Goal: Task Accomplishment & Management: Complete application form

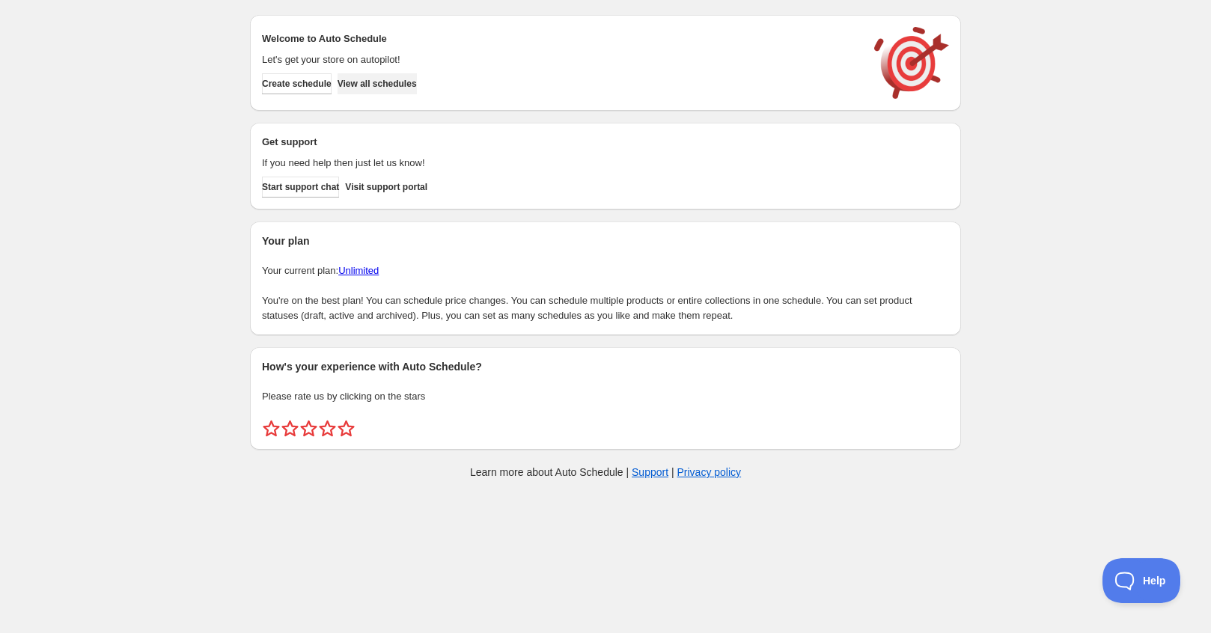
click at [414, 84] on span "View all schedules" at bounding box center [376, 84] width 79 height 12
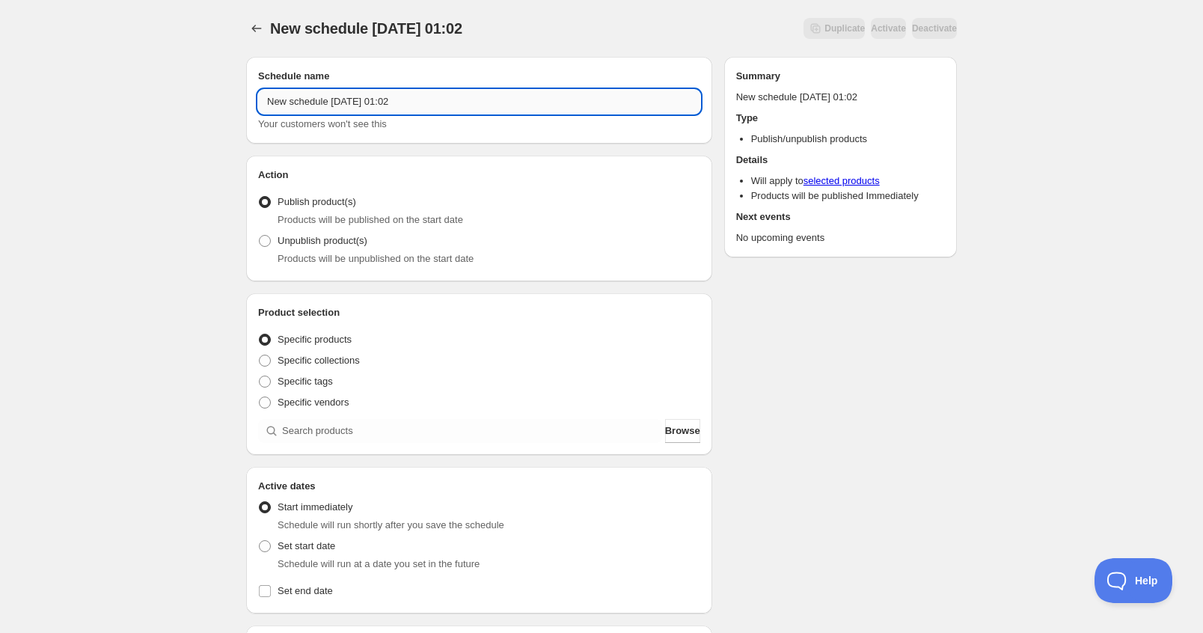
click at [429, 106] on input "New schedule Aug 29 2025 01:02" at bounding box center [479, 102] width 442 height 24
drag, startPoint x: 455, startPoint y: 106, endPoint x: 11, endPoint y: 85, distance: 444.2
click at [19, 91] on div "New schedule Aug 29 2025 01:02. This page is ready New schedule Aug 29 2025 01:…" at bounding box center [601, 570] width 1203 height 1140
type input "Hatsune Miku Birthday"
click at [355, 361] on span "Specific collections" at bounding box center [319, 360] width 82 height 11
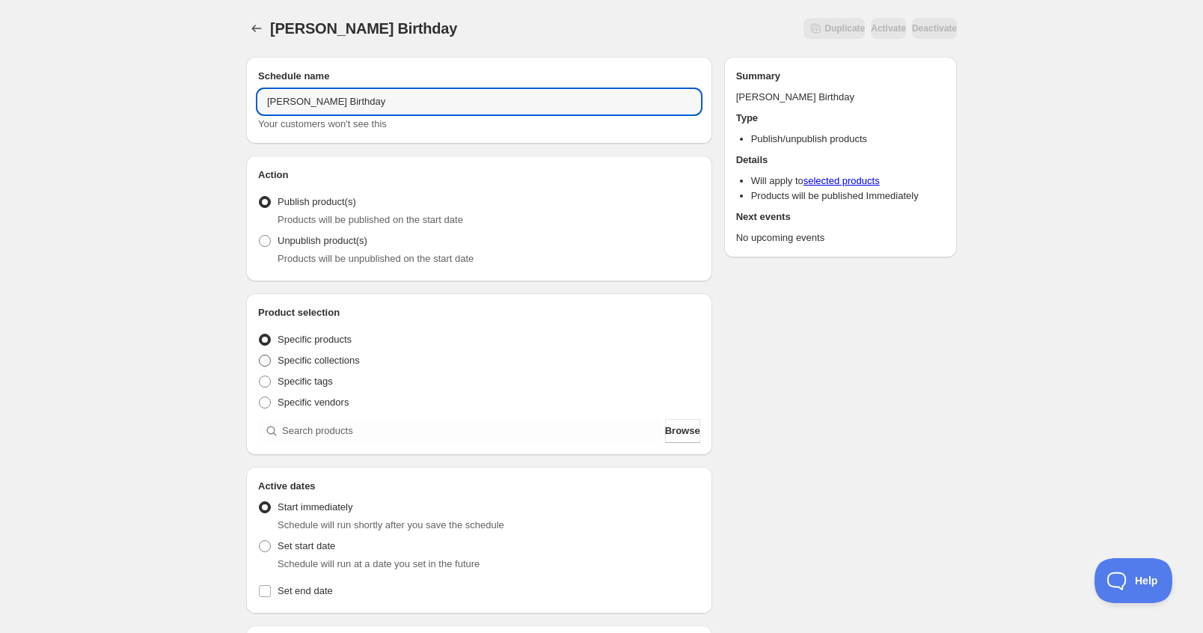
click at [260, 355] on input "Specific collections" at bounding box center [259, 355] width 1 height 1
radio input "true"
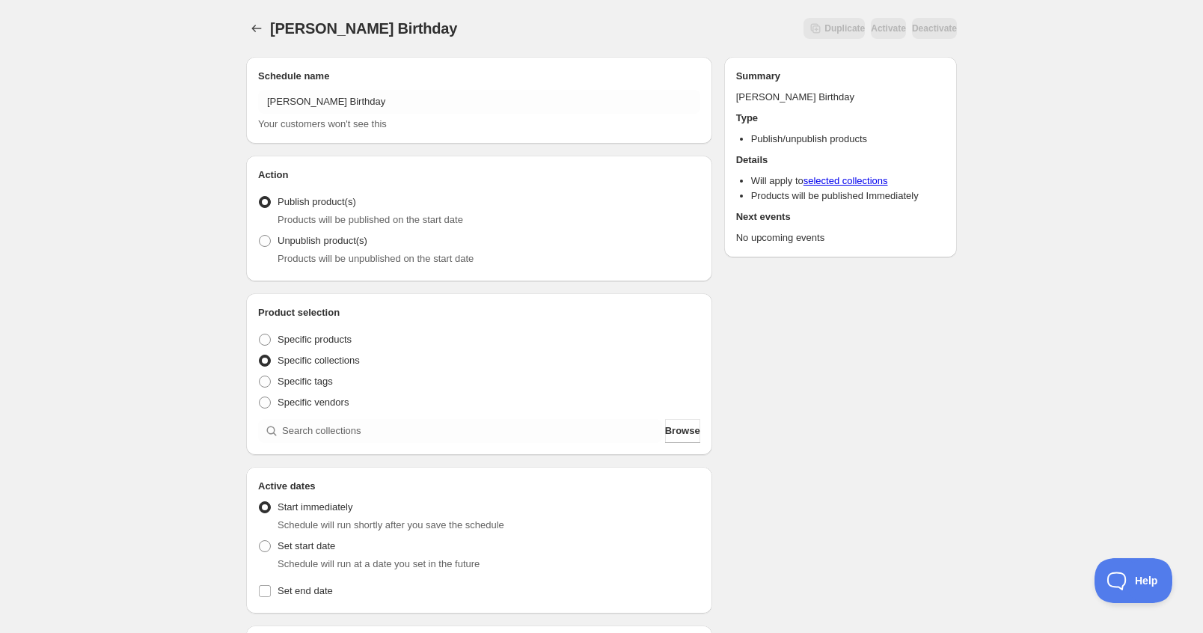
click at [334, 376] on div "Specific tags" at bounding box center [479, 381] width 442 height 21
click at [337, 340] on span "Specific products" at bounding box center [315, 339] width 74 height 11
click at [260, 334] on input "Specific products" at bounding box center [259, 334] width 1 height 1
radio input "true"
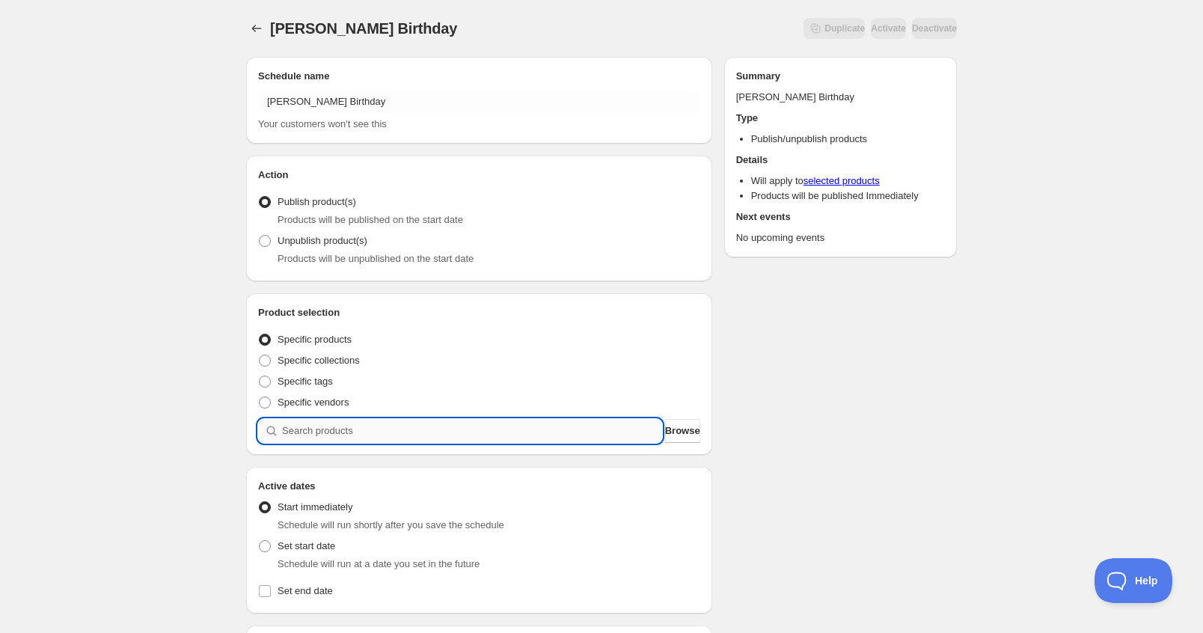
click at [329, 424] on input "search" at bounding box center [472, 431] width 380 height 24
type input "h"
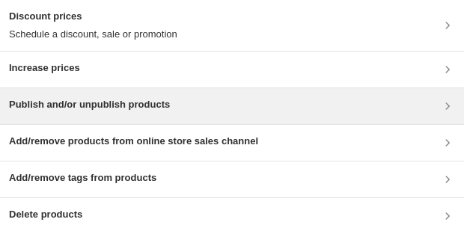
click at [188, 103] on div "Publish and/or unpublish products" at bounding box center [232, 106] width 446 height 18
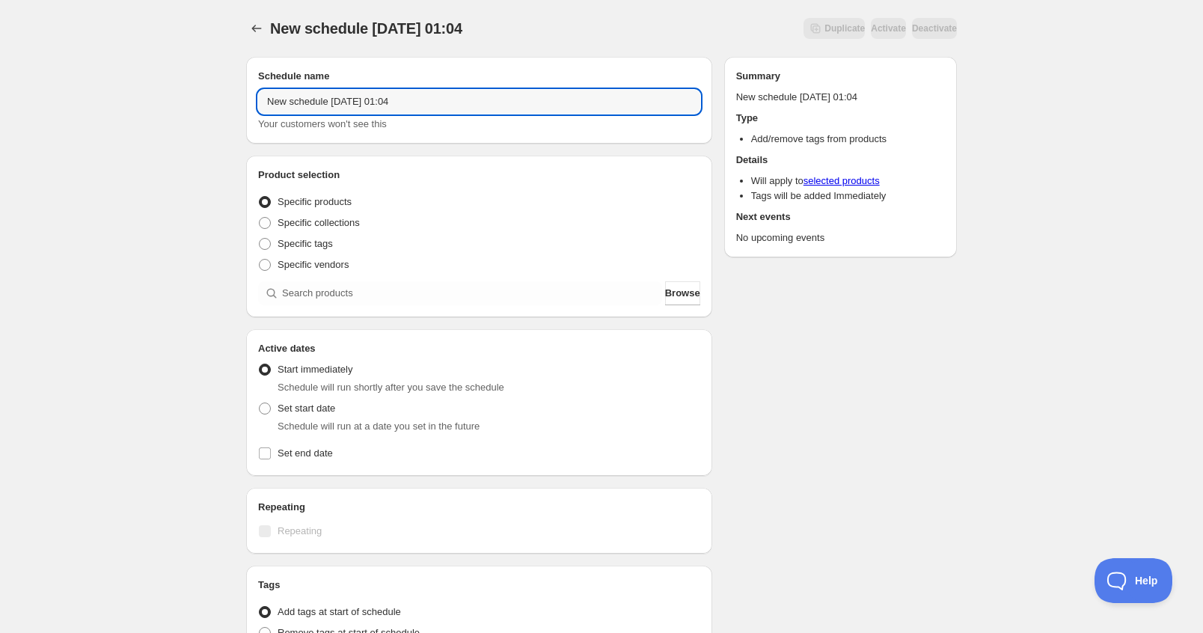
drag, startPoint x: 426, startPoint y: 103, endPoint x: 123, endPoint y: 88, distance: 302.7
click at [123, 88] on div "New schedule Aug 29 2025 01:04. This page is ready New schedule Aug 29 2025 01:…" at bounding box center [601, 453] width 1203 height 907
paste input "Hatsune Miku Birthday"
type input "Hatsune Miku Birthday"
click at [341, 224] on span "Specific collections" at bounding box center [319, 222] width 82 height 11
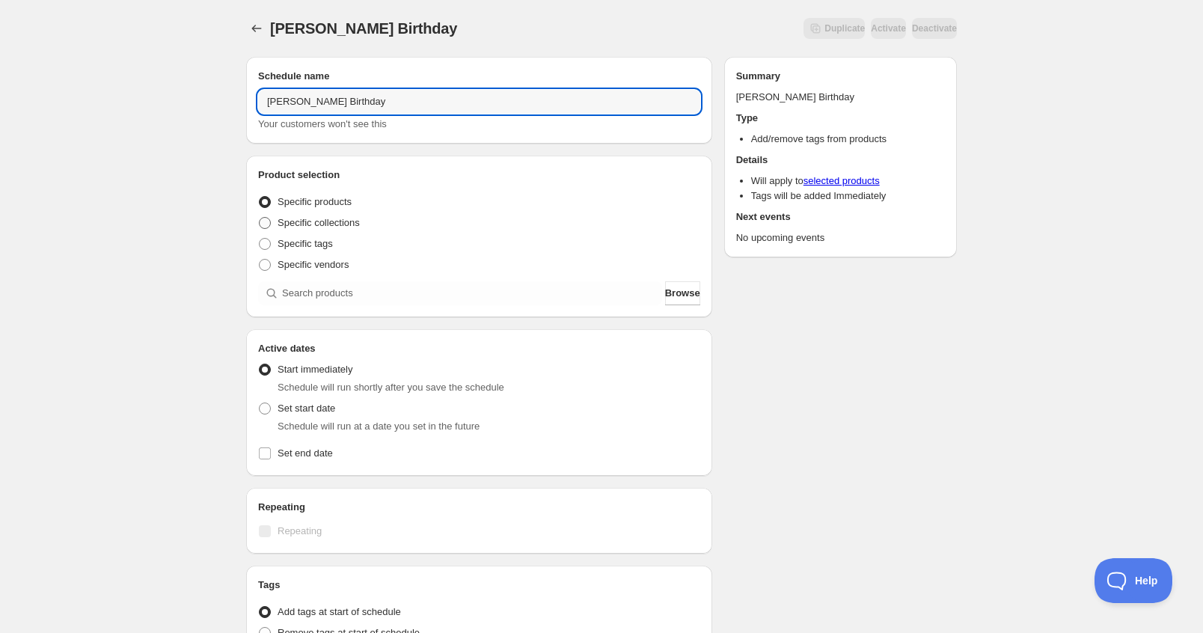
click at [260, 218] on input "Specific collections" at bounding box center [259, 217] width 1 height 1
radio input "true"
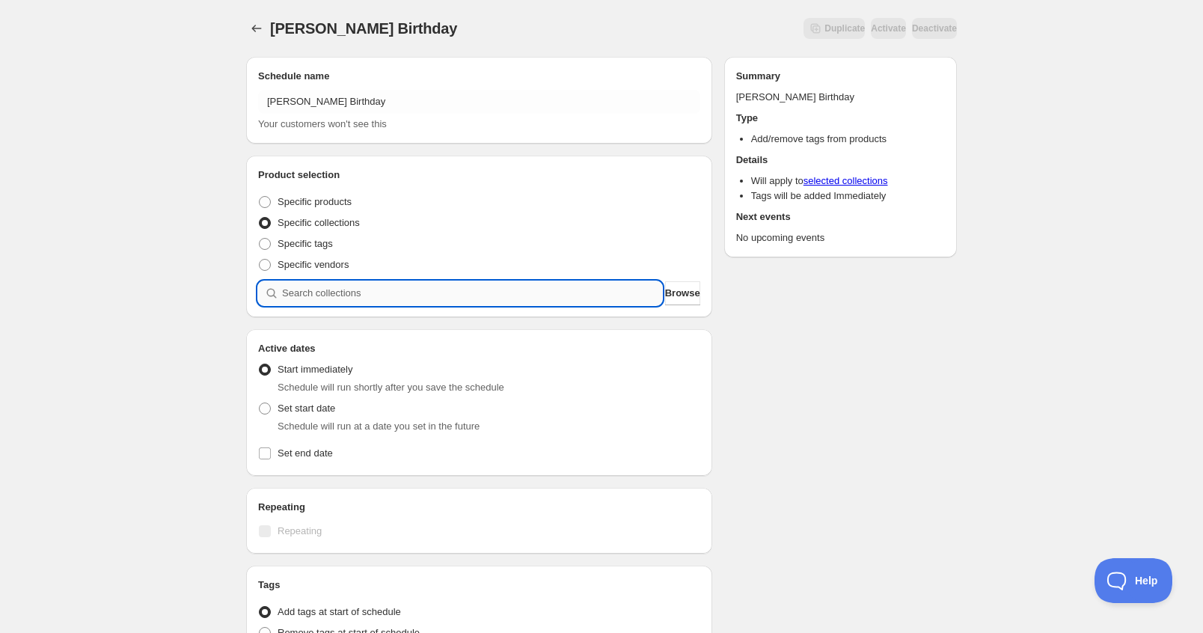
click at [376, 292] on input "search" at bounding box center [472, 293] width 380 height 24
click at [317, 251] on span "Specific tags" at bounding box center [305, 243] width 55 height 15
click at [260, 239] on input "Specific tags" at bounding box center [259, 238] width 1 height 1
radio input "true"
click at [339, 296] on input "text" at bounding box center [479, 293] width 442 height 24
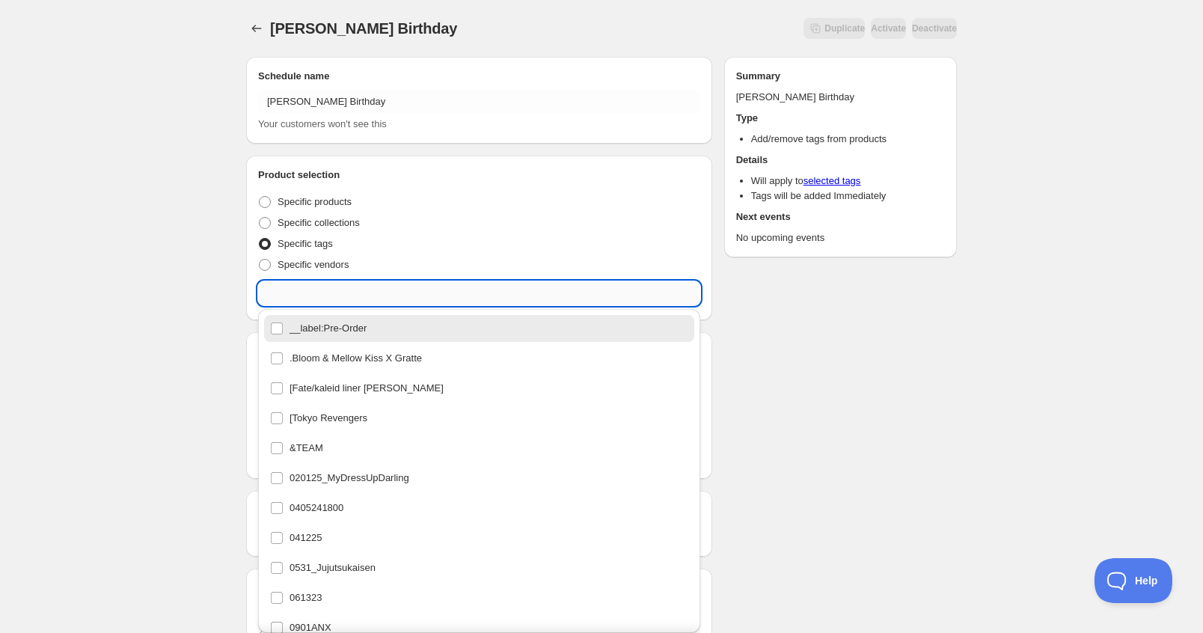
paste input "Hatsune Miku Birthday"
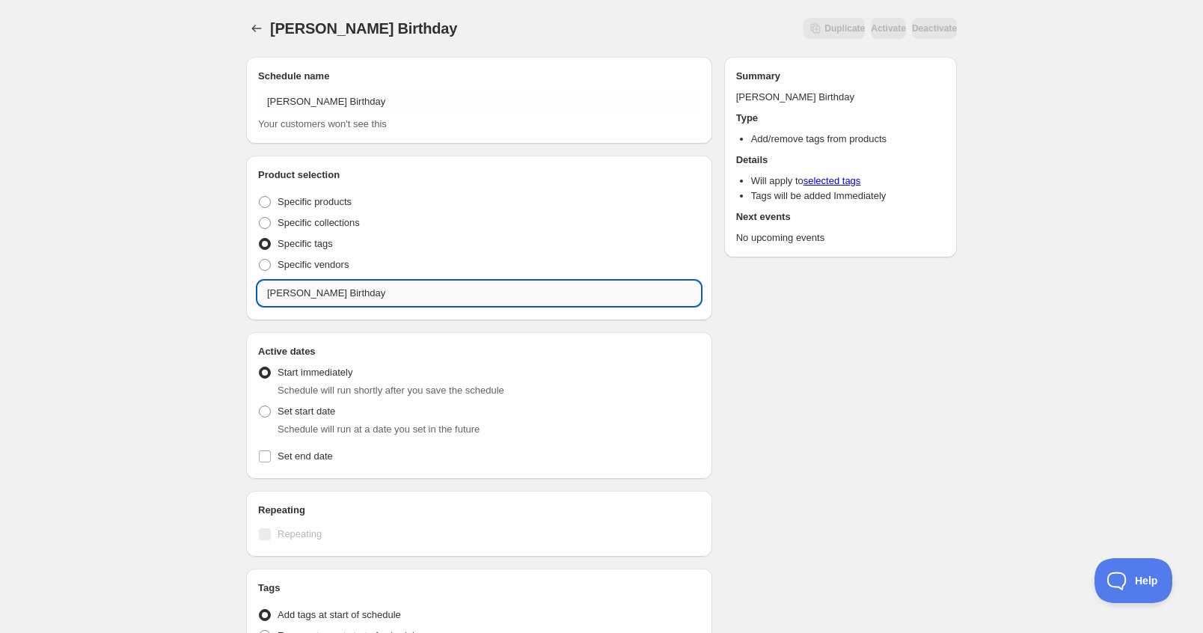
type input "Hatsune Miku Birthday"
click at [246, 0] on button "Submit" at bounding box center [267, 8] width 43 height 16
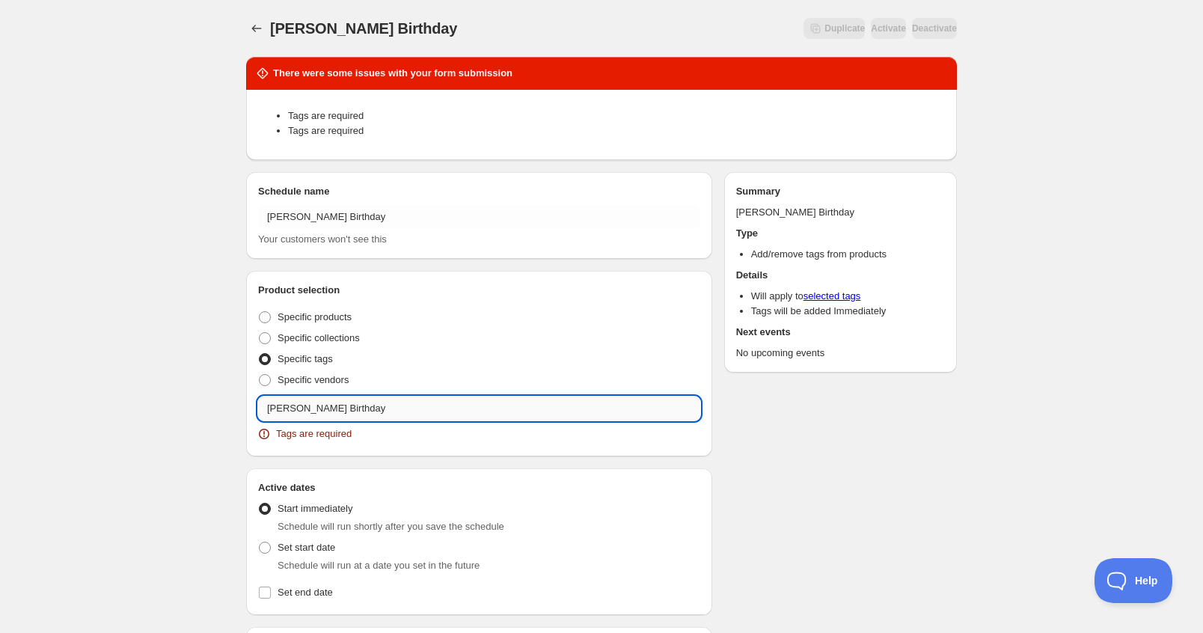
click at [388, 403] on input "Hatsune Miku Birthday" at bounding box center [479, 409] width 442 height 24
drag, startPoint x: 402, startPoint y: 413, endPoint x: 177, endPoint y: 395, distance: 225.2
click at [174, 400] on div "Hatsune Miku Birthday. This page is ready Hatsune Miku Birthday Duplicate Activ…" at bounding box center [601, 533] width 1203 height 1067
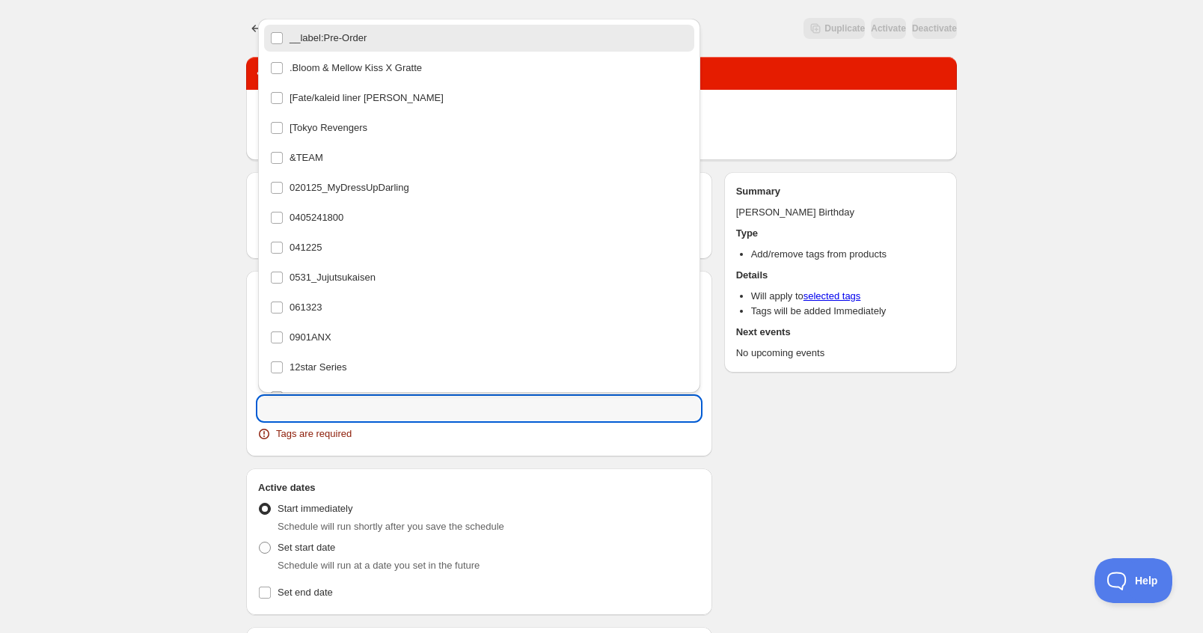
click at [233, 403] on div "Hatsune Miku Birthday. This page is ready Hatsune Miku Birthday Duplicate Activ…" at bounding box center [601, 518] width 747 height 1037
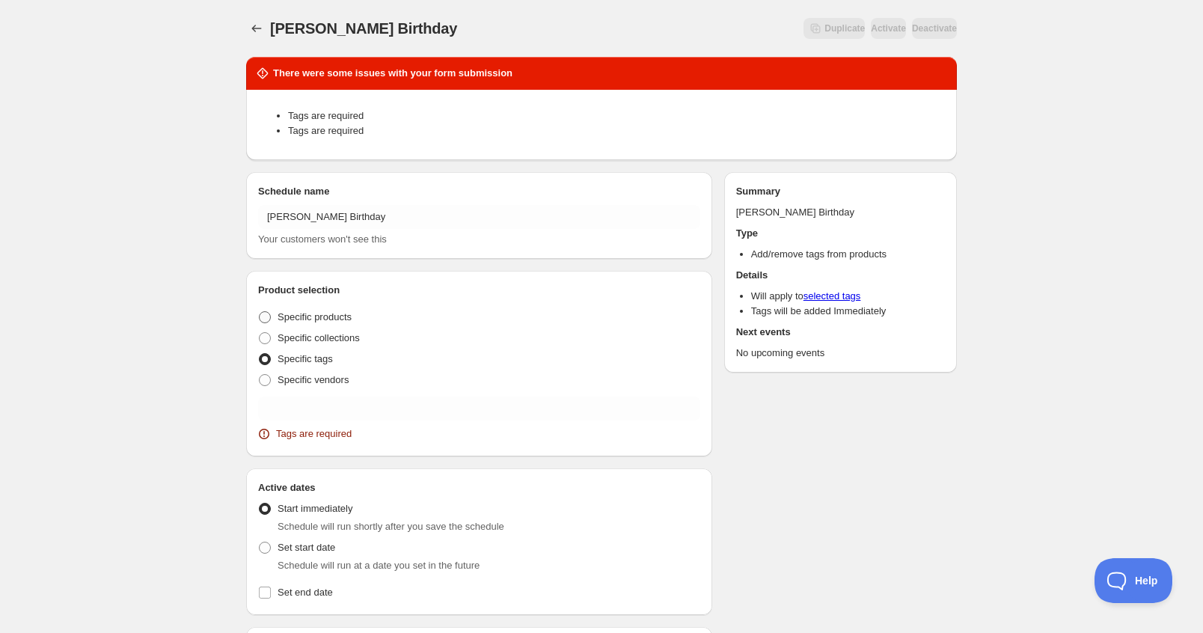
click at [319, 318] on span "Specific products" at bounding box center [315, 316] width 74 height 11
click at [260, 312] on input "Specific products" at bounding box center [259, 311] width 1 height 1
radio input "true"
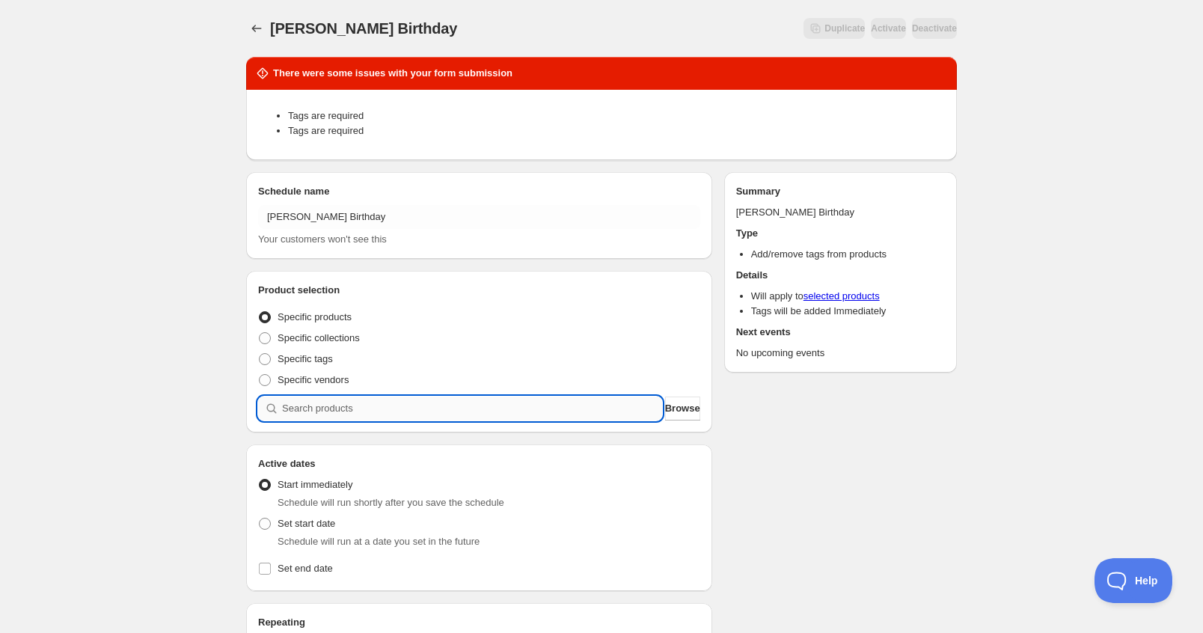
click at [323, 402] on input "search" at bounding box center [472, 409] width 380 height 24
click at [667, 412] on span "Browse" at bounding box center [682, 408] width 35 height 15
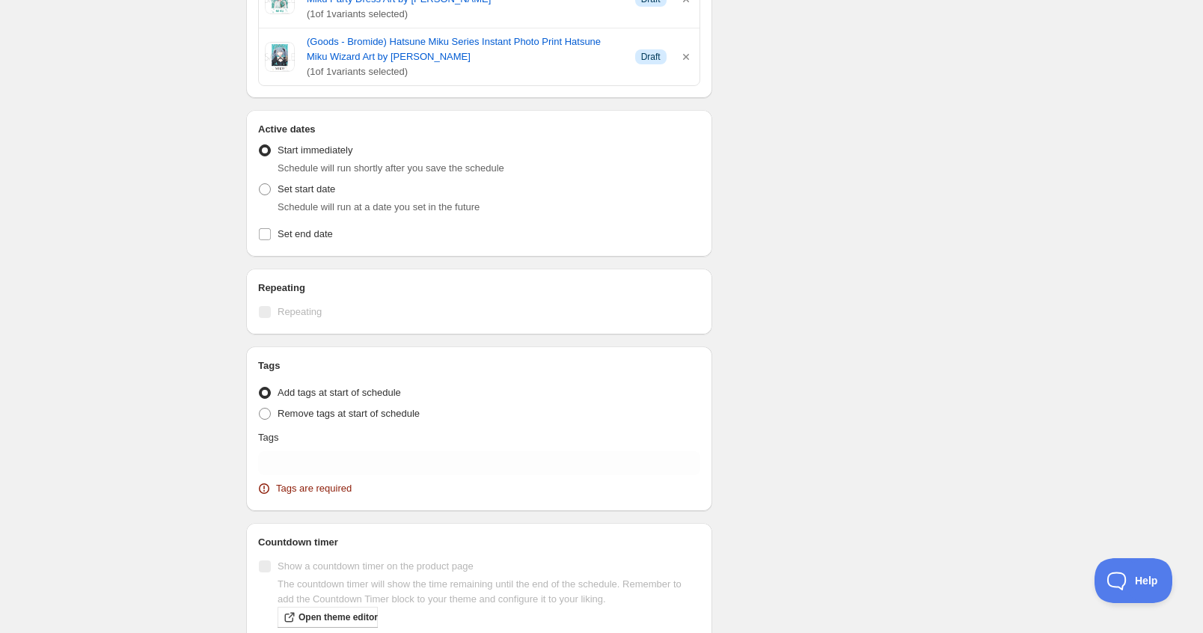
scroll to position [804, 0]
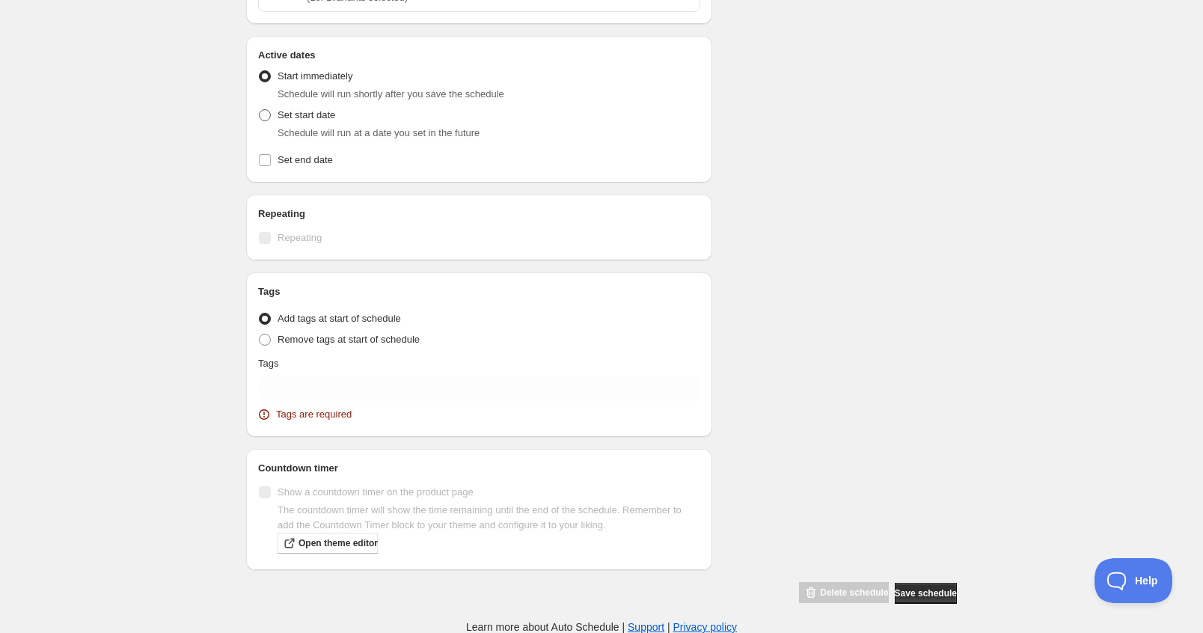
click at [300, 114] on span "Set start date" at bounding box center [307, 114] width 58 height 11
click at [260, 110] on input "Set start date" at bounding box center [259, 109] width 1 height 1
radio input "true"
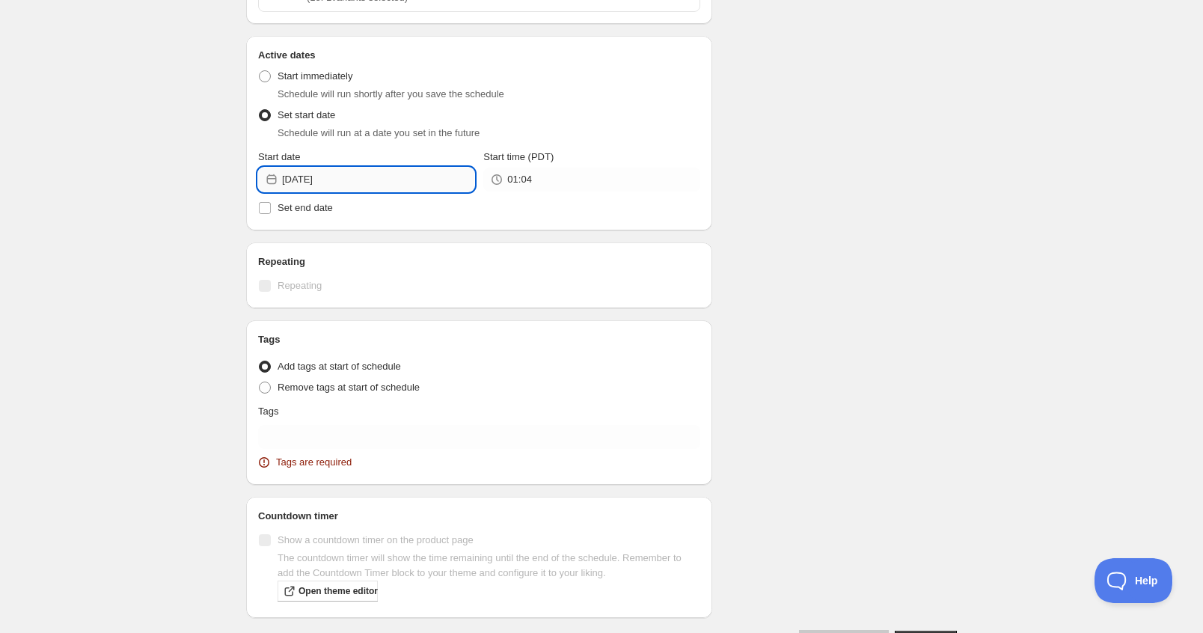
click at [331, 178] on input "2025-08-29" at bounding box center [378, 180] width 192 height 24
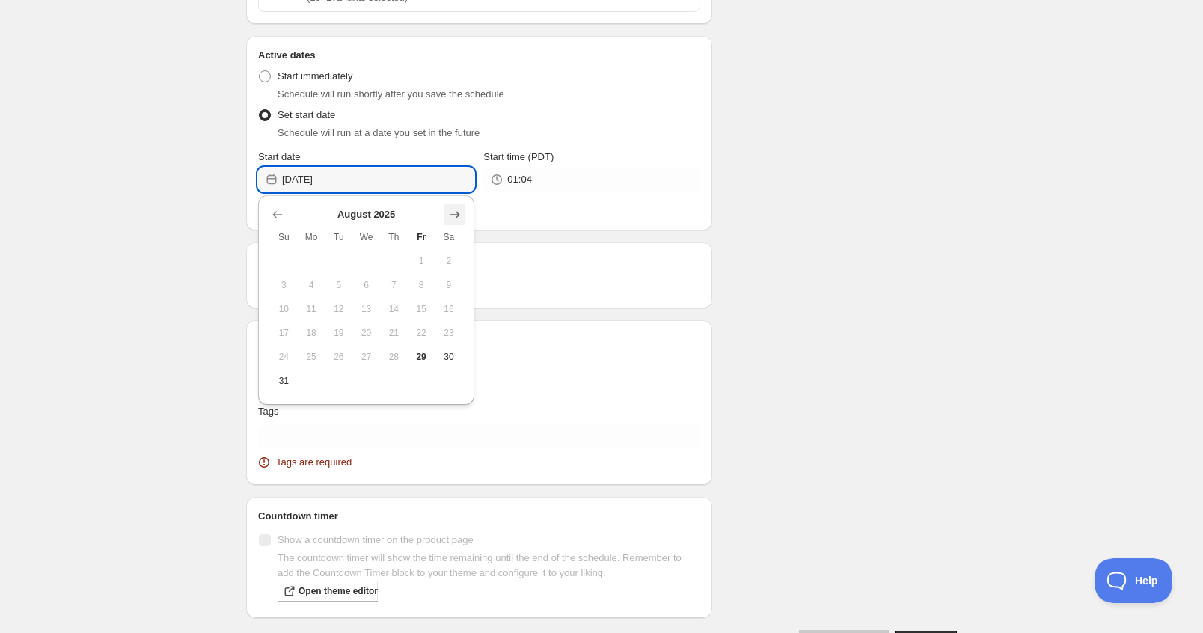
click at [465, 215] on button "Show next month, September 2025" at bounding box center [454, 214] width 21 height 21
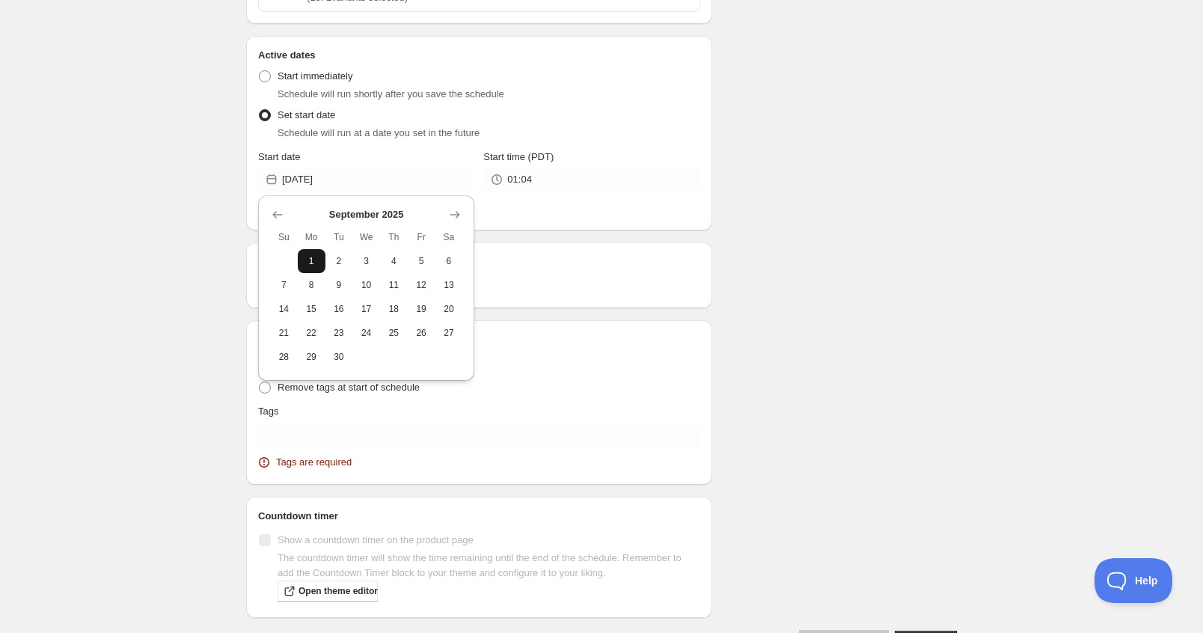
click at [319, 261] on span "1" at bounding box center [312, 261] width 16 height 12
type input "2025-09-01"
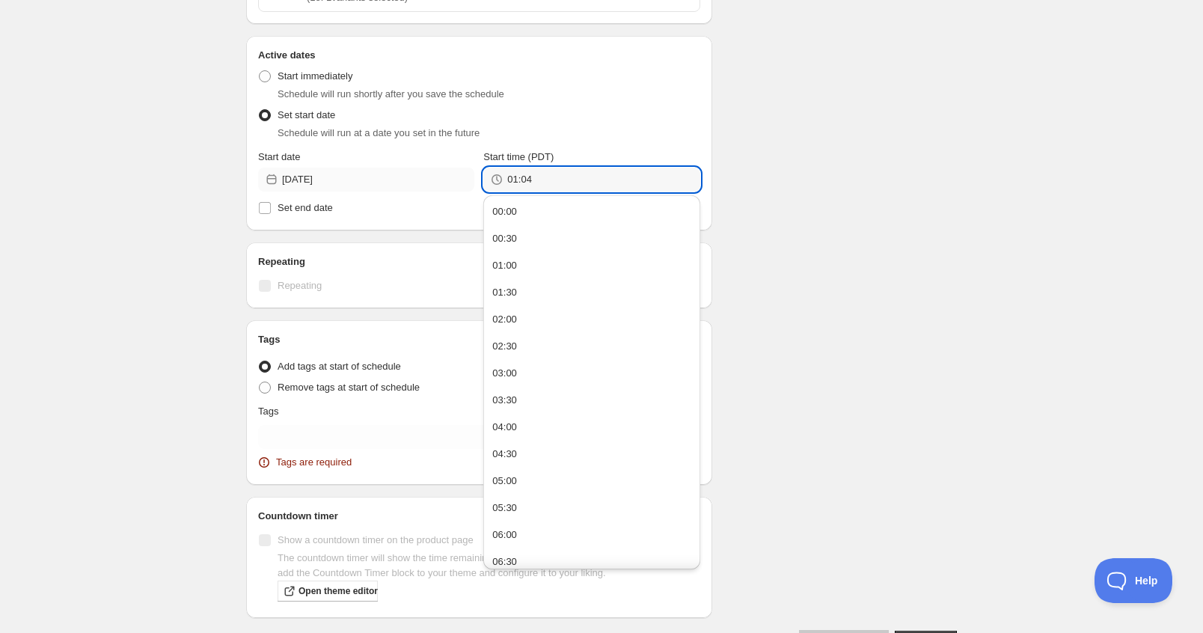
drag, startPoint x: 545, startPoint y: 181, endPoint x: 463, endPoint y: 182, distance: 81.6
click at [463, 182] on div "Start date 2025-09-01 Start time (PDT) 01:04" at bounding box center [479, 171] width 442 height 42
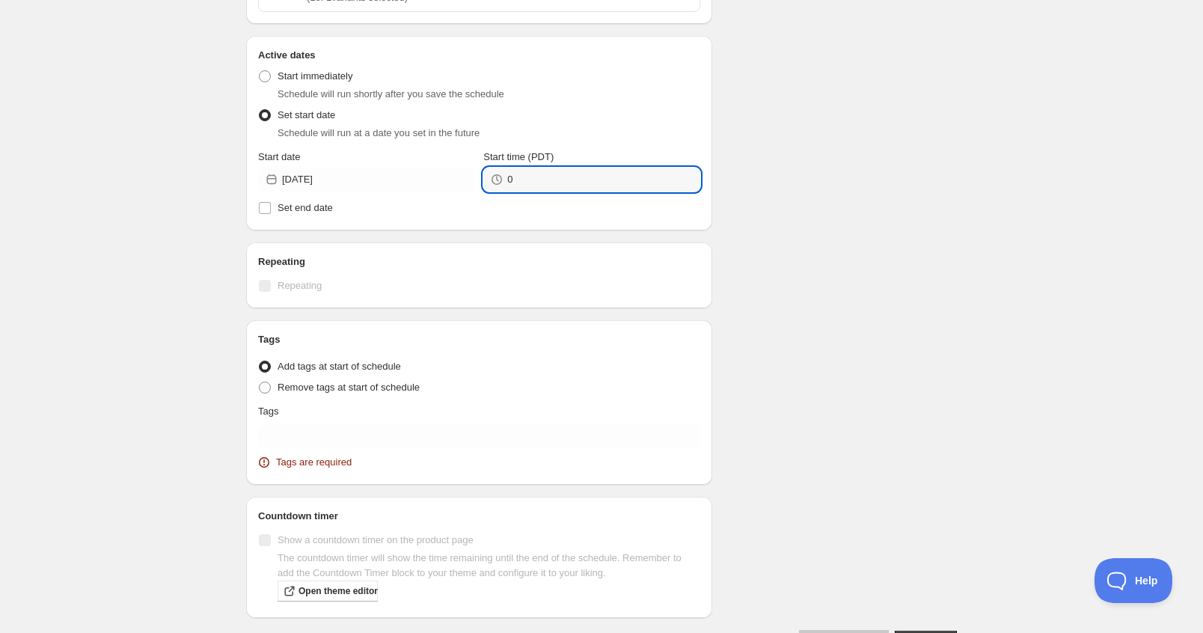
type input "00:00"
click at [314, 210] on span "Set end date" at bounding box center [305, 207] width 55 height 11
click at [271, 210] on input "Set end date" at bounding box center [265, 208] width 12 height 12
checkbox input "true"
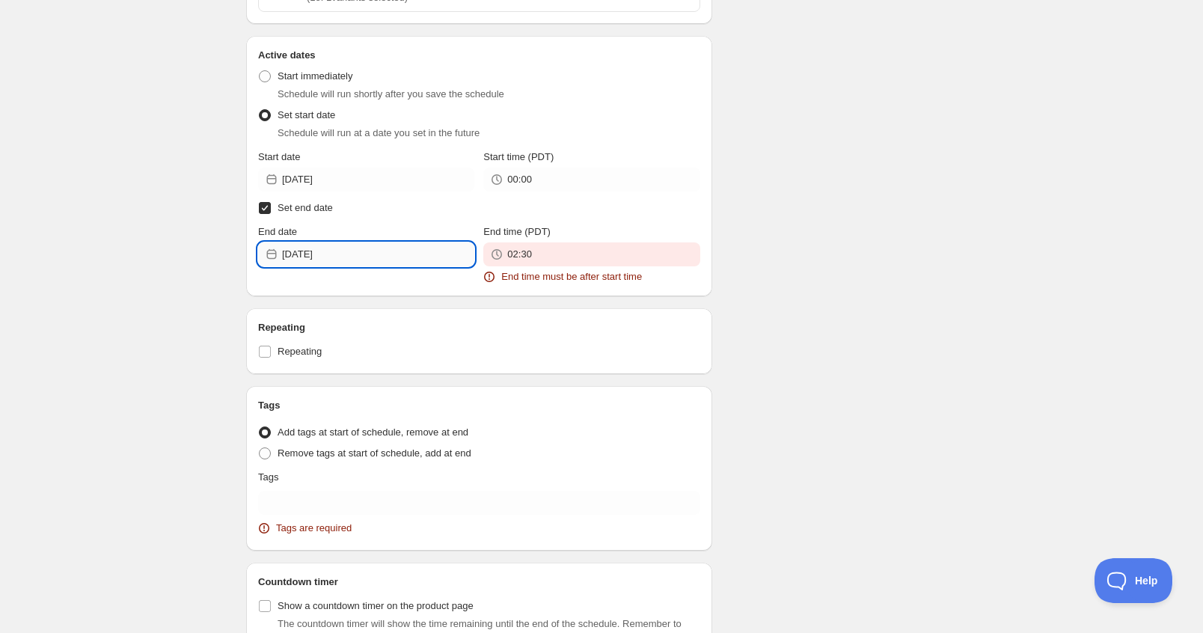
click at [353, 253] on input "2025-08-29" at bounding box center [378, 254] width 192 height 24
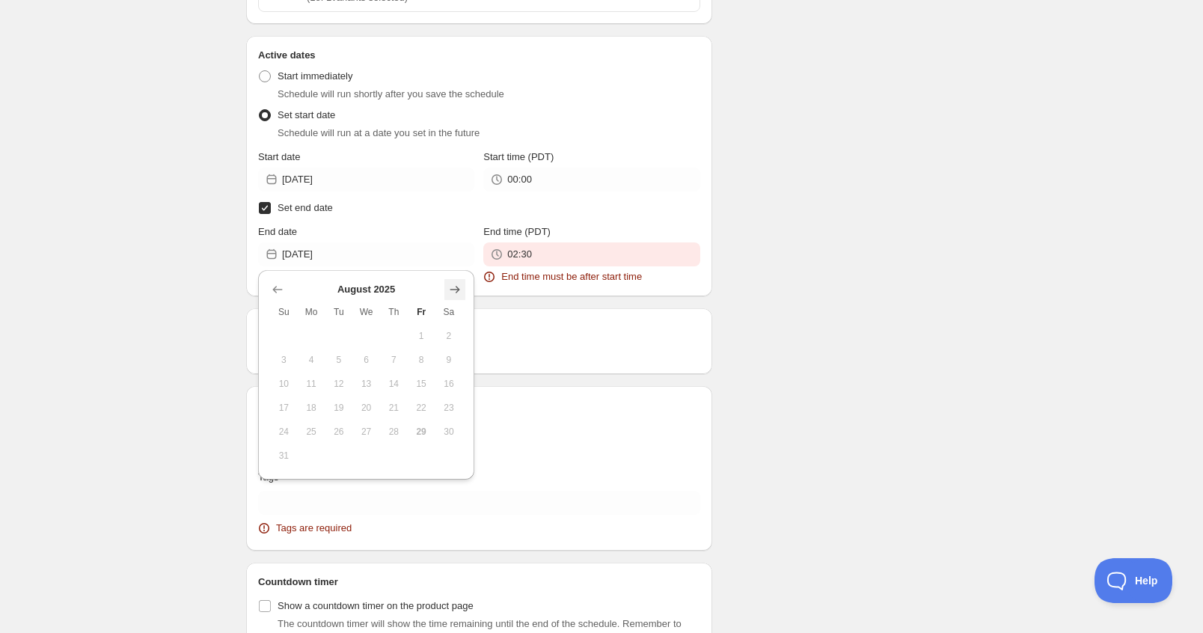
click at [453, 287] on icon "Show next month, September 2025" at bounding box center [454, 289] width 15 height 15
click at [427, 400] on button "26" at bounding box center [422, 408] width 28 height 24
type input "2025-09-26"
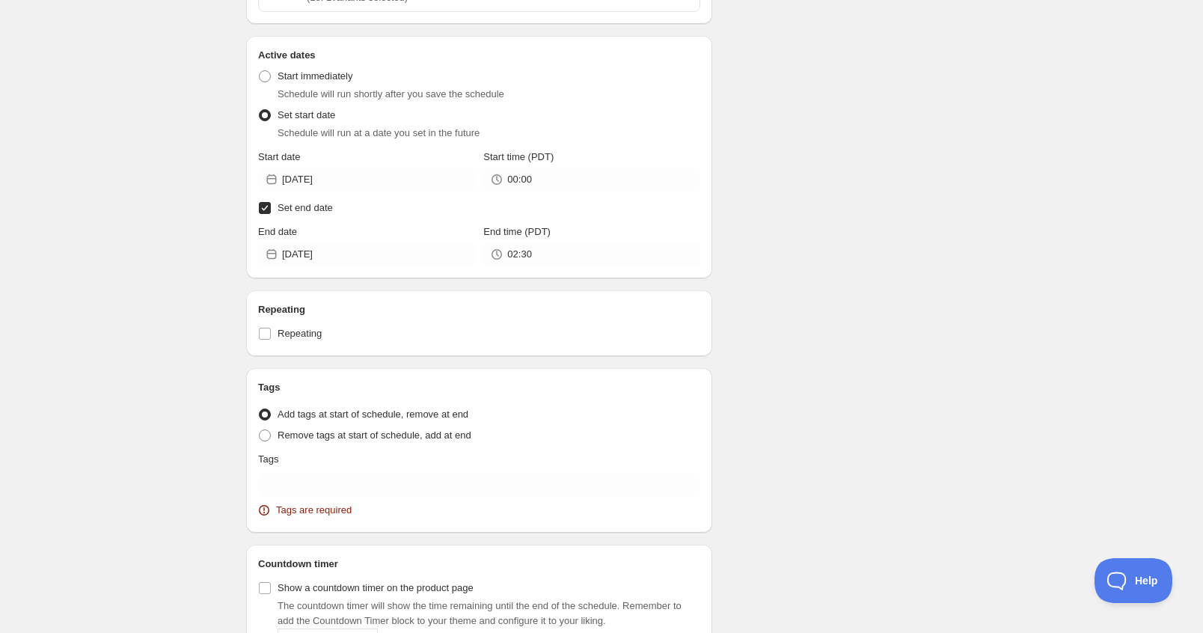
click at [296, 209] on span "Set end date" at bounding box center [305, 207] width 55 height 11
click at [271, 209] on input "Set end date" at bounding box center [265, 208] width 12 height 12
checkbox input "false"
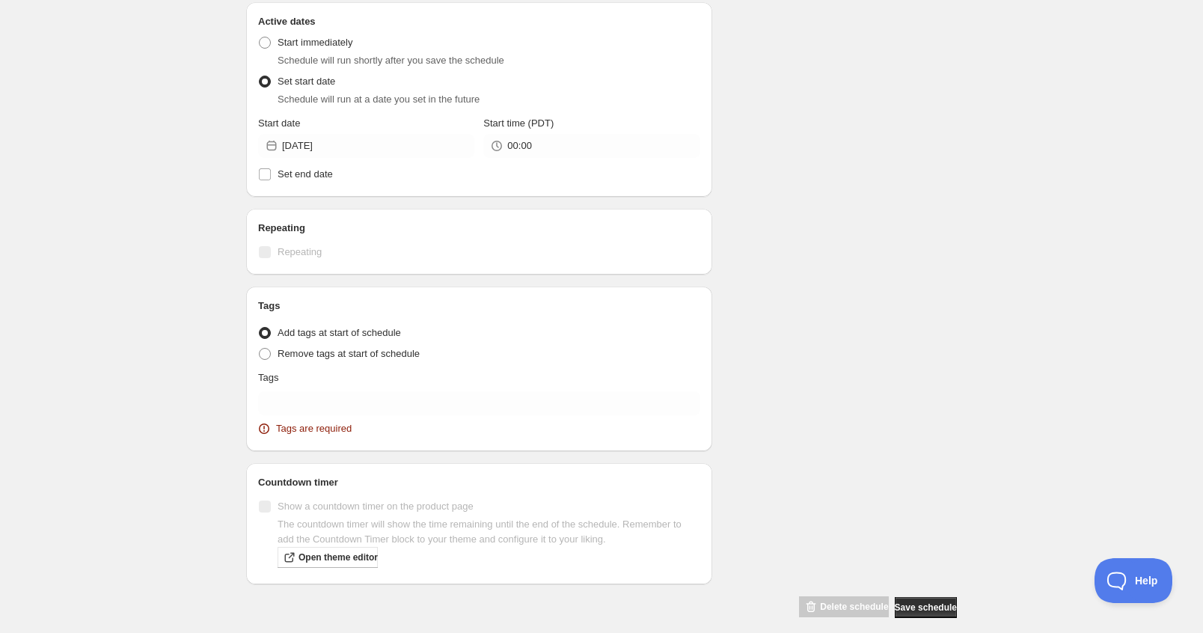
scroll to position [837, 0]
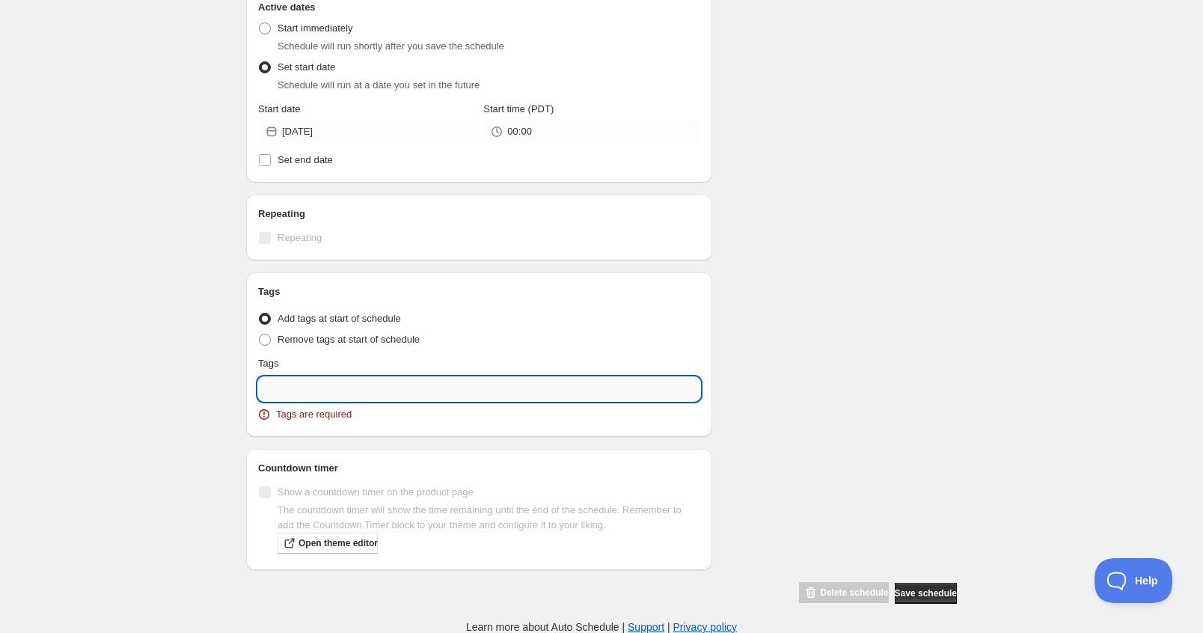
click at [333, 391] on input "text" at bounding box center [479, 389] width 442 height 24
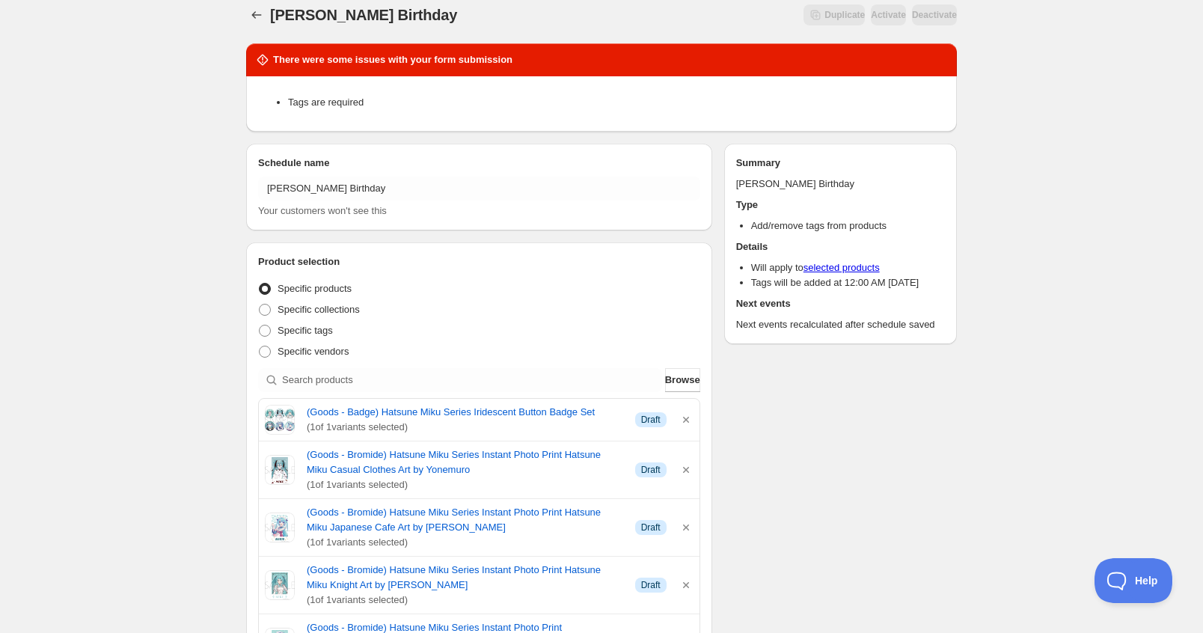
scroll to position [0, 0]
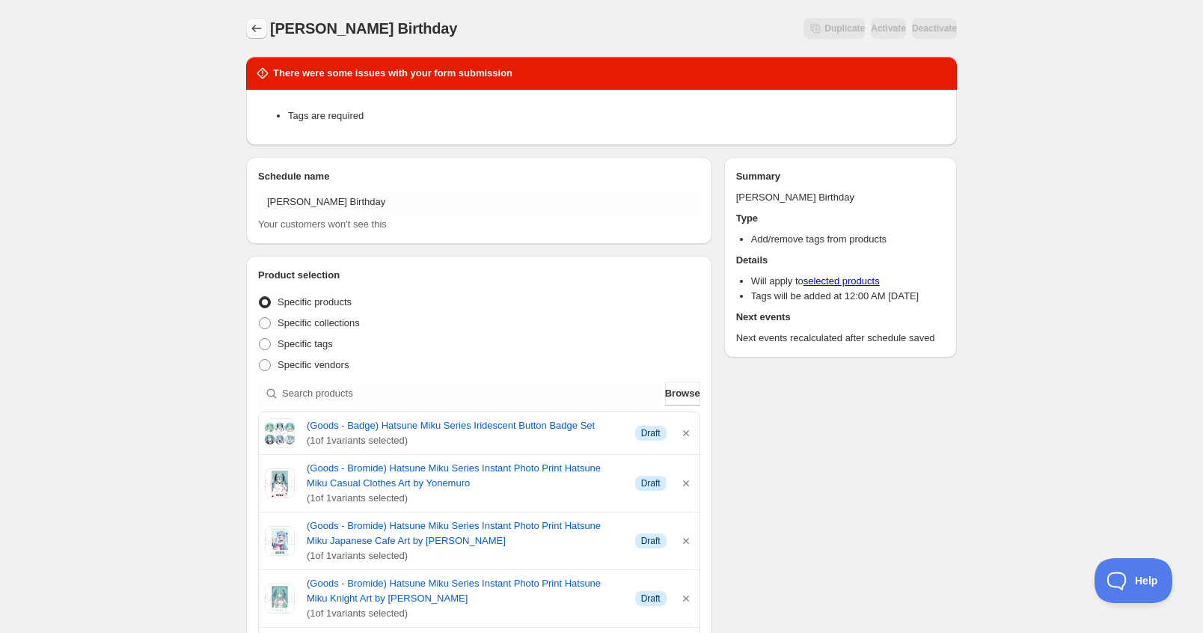
click at [260, 28] on icon "Schedules" at bounding box center [256, 28] width 15 height 15
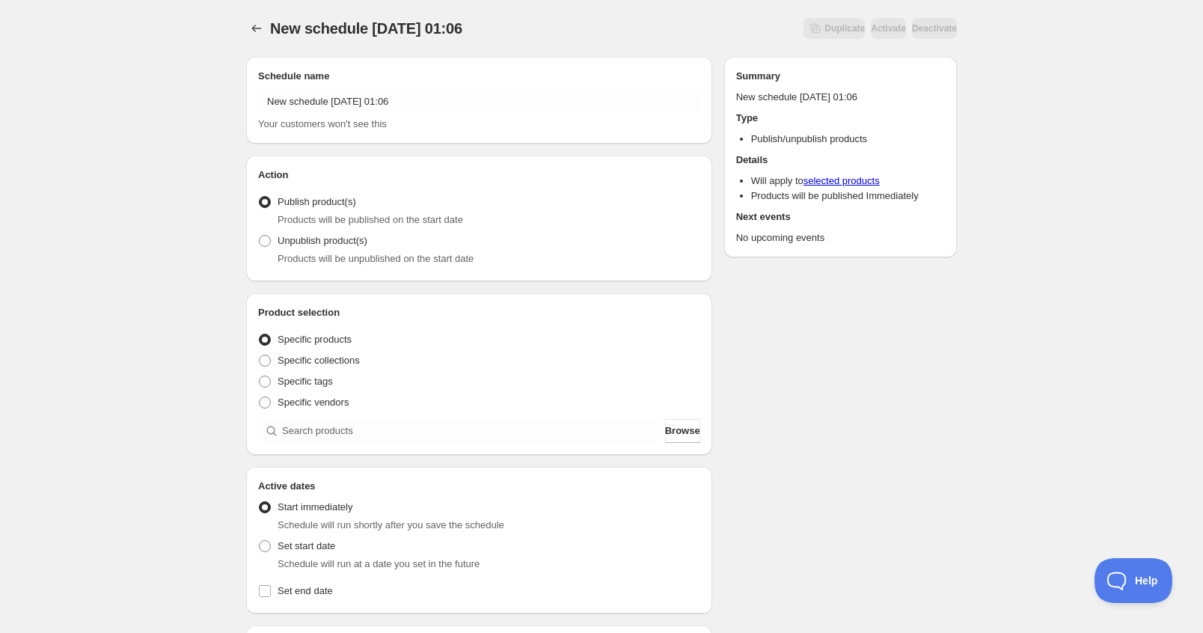
click at [372, 79] on h2 "Schedule name" at bounding box center [479, 76] width 442 height 15
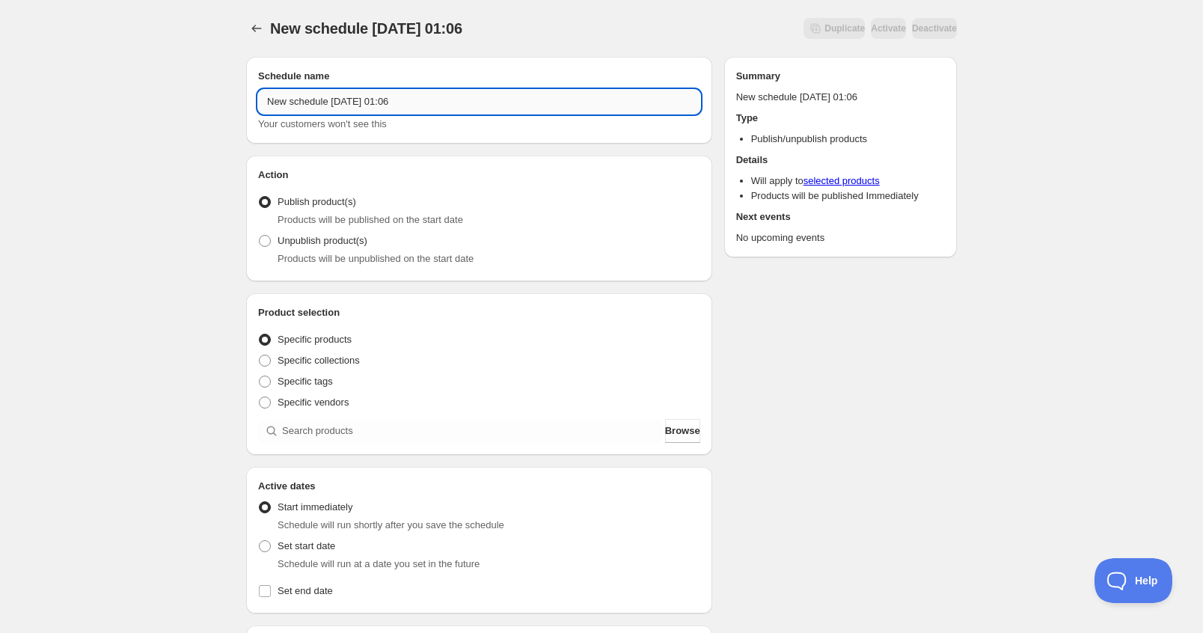
click at [367, 106] on input "New schedule Aug 29 2025 01:06" at bounding box center [479, 102] width 442 height 24
drag, startPoint x: 431, startPoint y: 100, endPoint x: -149, endPoint y: 102, distance: 579.9
click at [0, 102] on html "New schedule Aug 29 2025 01:06. This page is ready New schedule Aug 29 2025 01:…" at bounding box center [601, 316] width 1203 height 633
paste input "Hatsune Miku Birthday"
type input "Hatsune Miku Birthday"
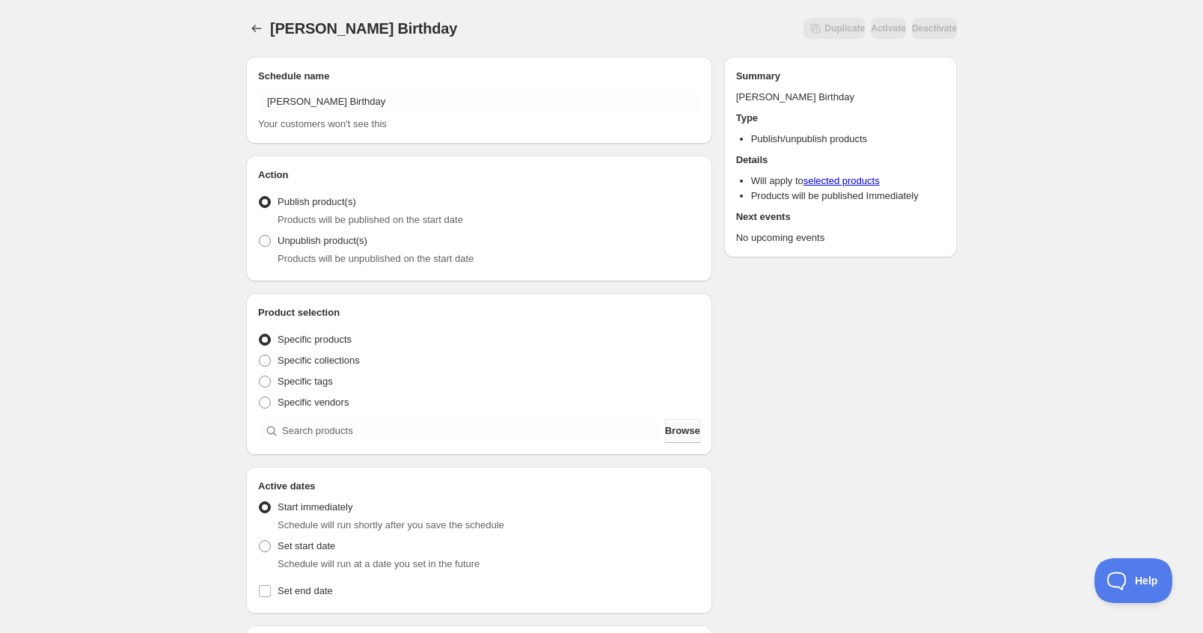
click at [692, 438] on button "Browse" at bounding box center [682, 431] width 35 height 24
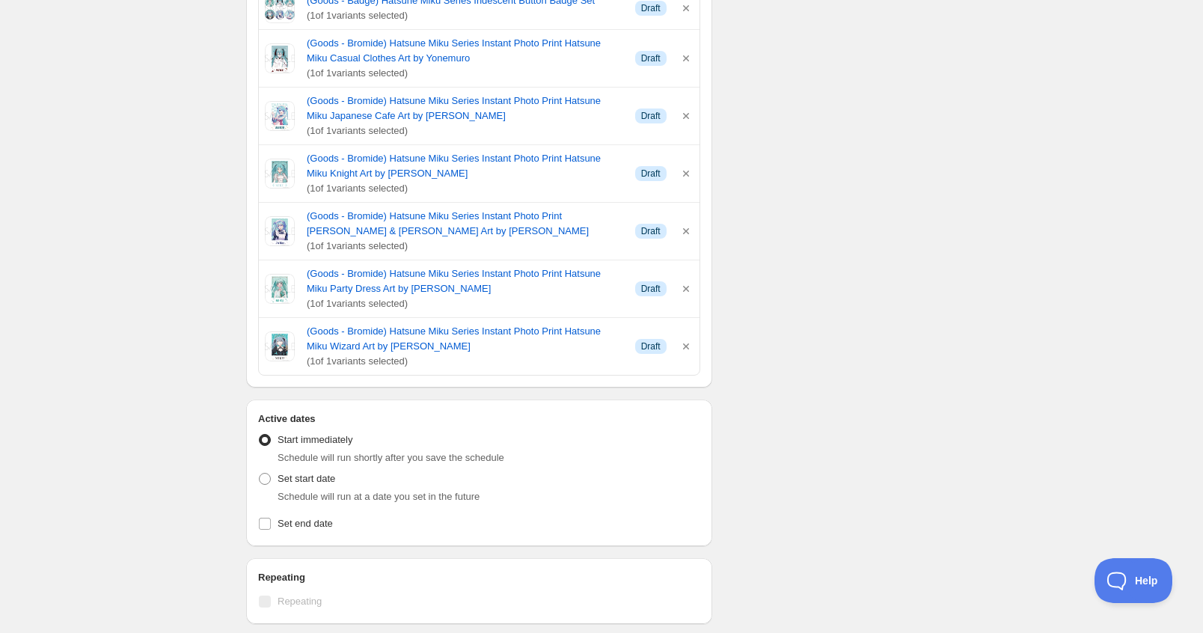
scroll to position [673, 0]
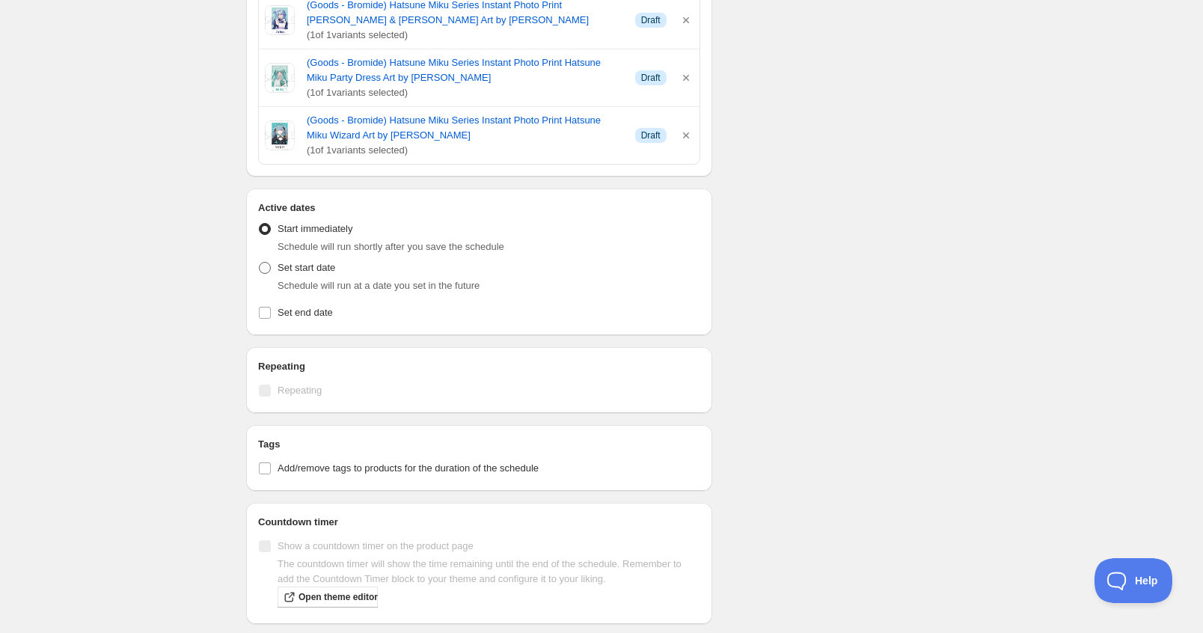
click at [324, 271] on span "Set start date" at bounding box center [307, 267] width 58 height 11
click at [260, 263] on input "Set start date" at bounding box center [259, 262] width 1 height 1
radio input "true"
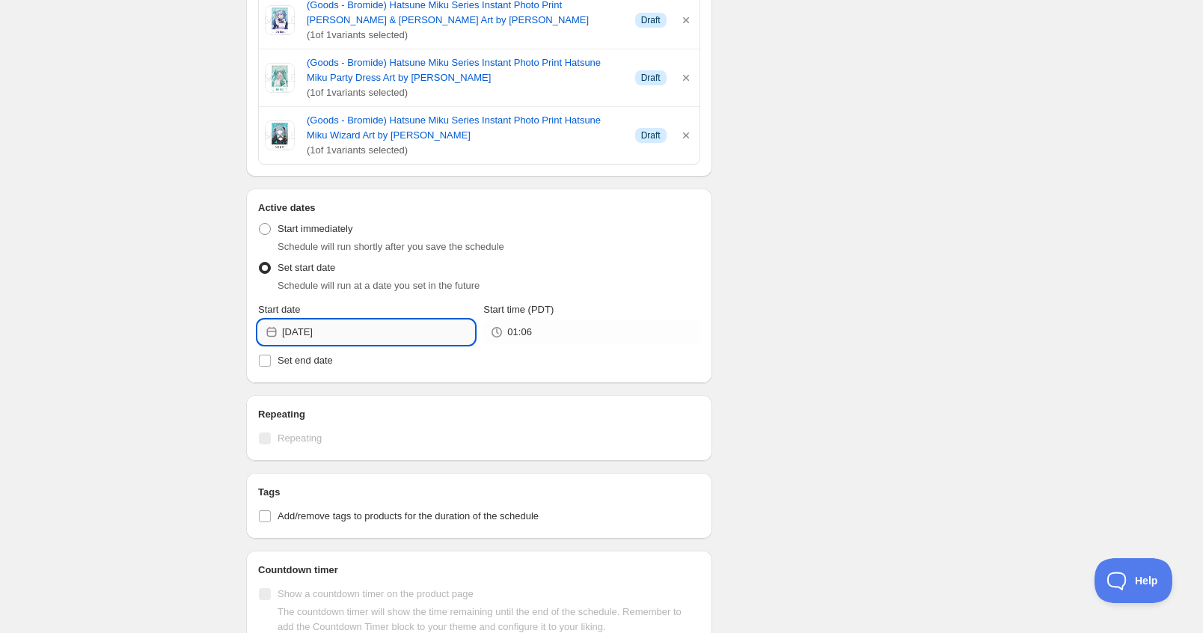
click at [326, 334] on input "2025-08-29" at bounding box center [378, 332] width 192 height 24
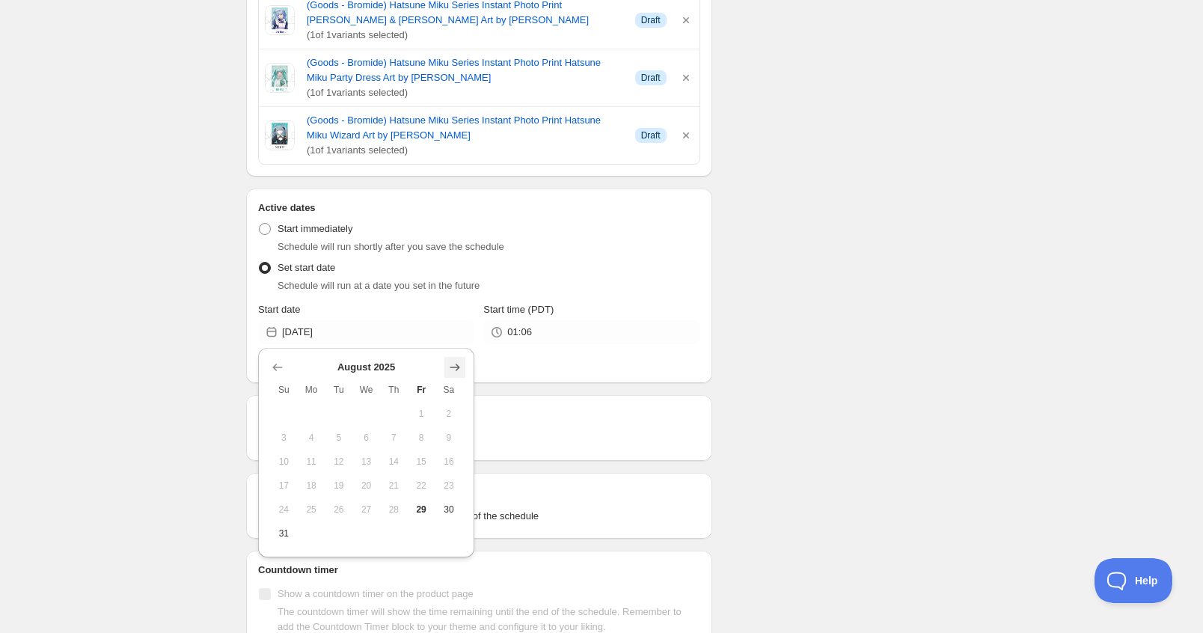
click at [459, 363] on icon "Show next month, September 2025" at bounding box center [454, 367] width 15 height 15
click at [302, 414] on button "1" at bounding box center [312, 414] width 28 height 24
type input "2025-09-01"
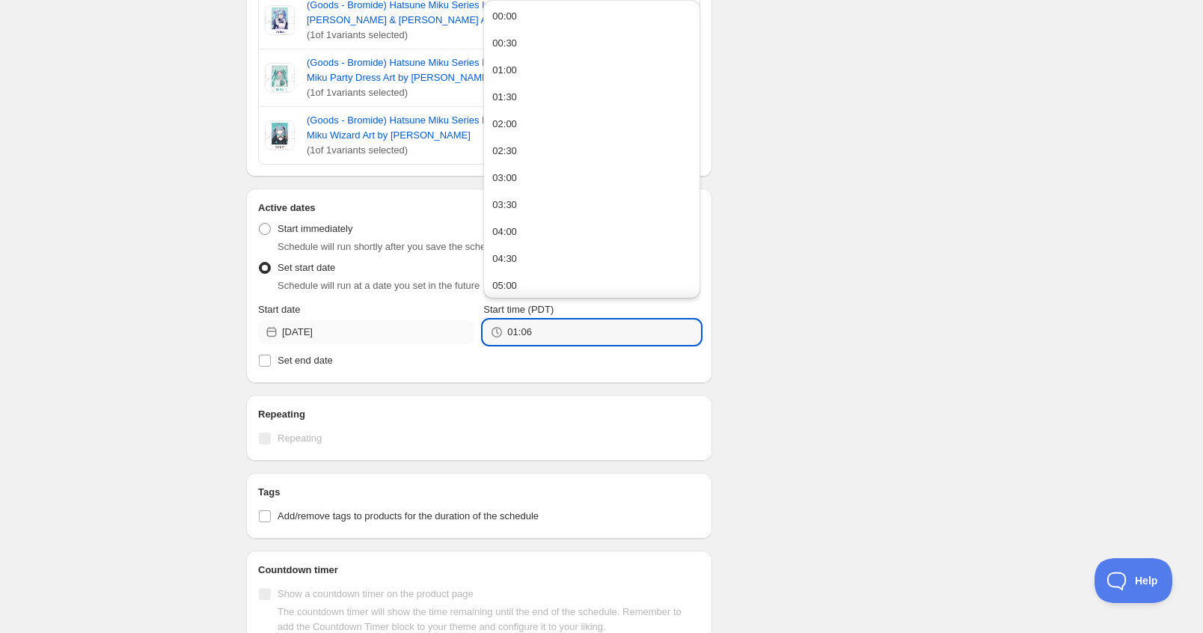
drag, startPoint x: 508, startPoint y: 334, endPoint x: 369, endPoint y: 334, distance: 139.2
click at [369, 334] on div "Start date 2025-09-01 Start time (PDT) 01:06" at bounding box center [479, 323] width 442 height 42
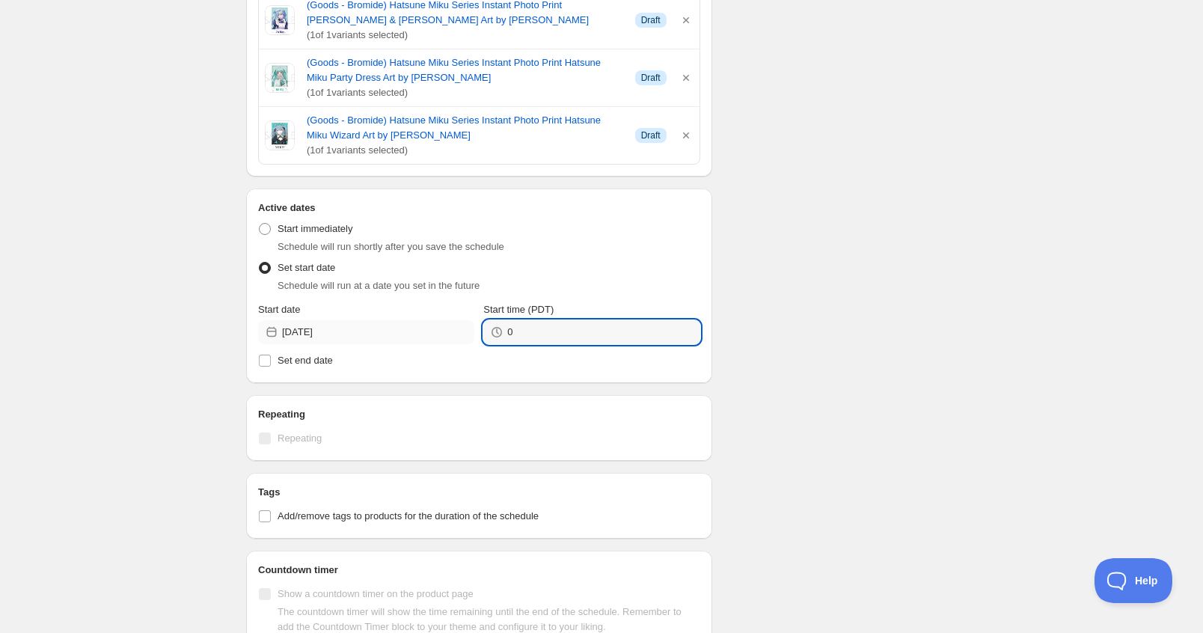
type input "00:00"
click at [302, 363] on span "Set end date" at bounding box center [305, 360] width 55 height 11
click at [271, 363] on input "Set end date" at bounding box center [265, 361] width 12 height 12
checkbox input "true"
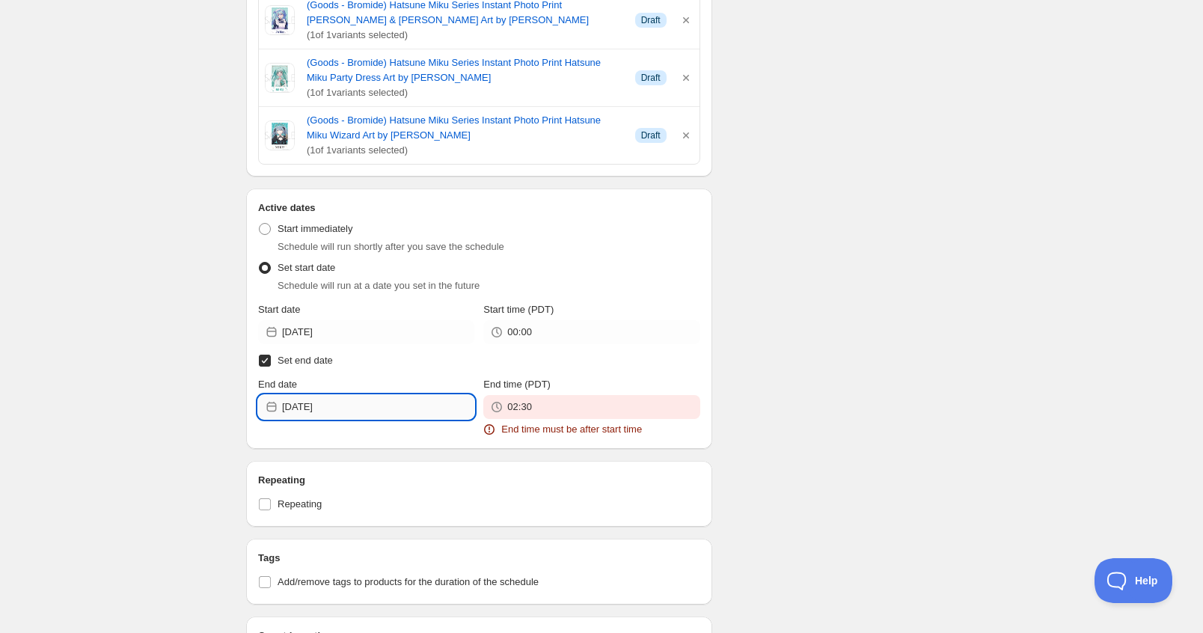
click at [383, 397] on input "2025-08-29" at bounding box center [378, 407] width 192 height 24
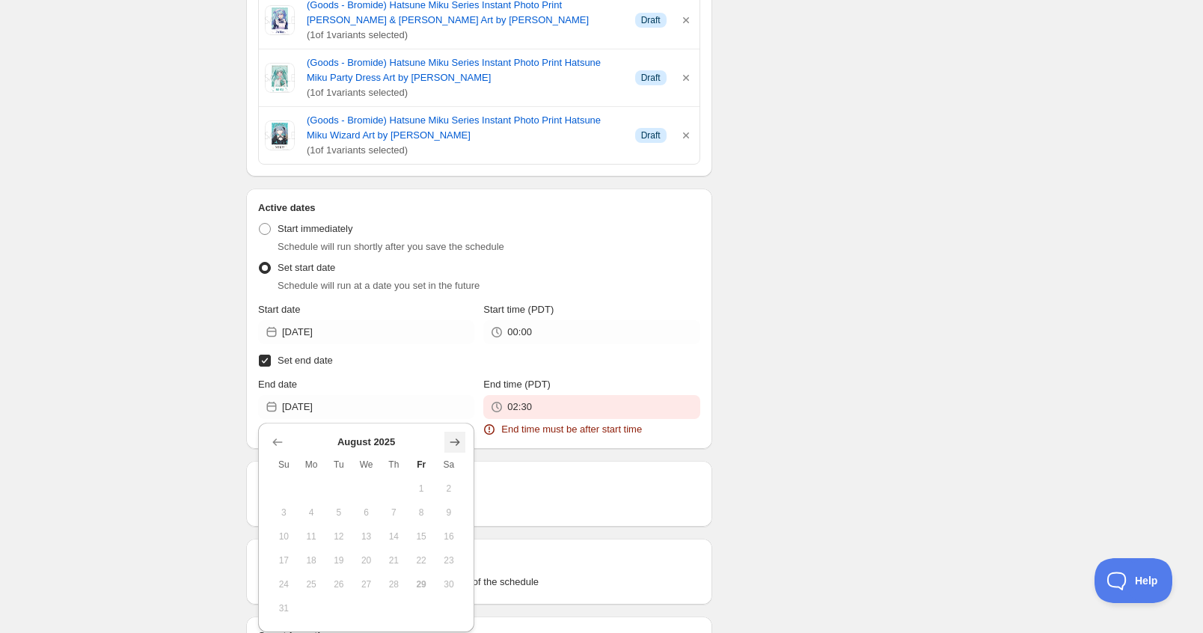
click at [459, 444] on icon "Show next month, September 2025" at bounding box center [455, 441] width 10 height 7
click at [409, 531] on button "19" at bounding box center [422, 537] width 28 height 24
type input "2025-09-19"
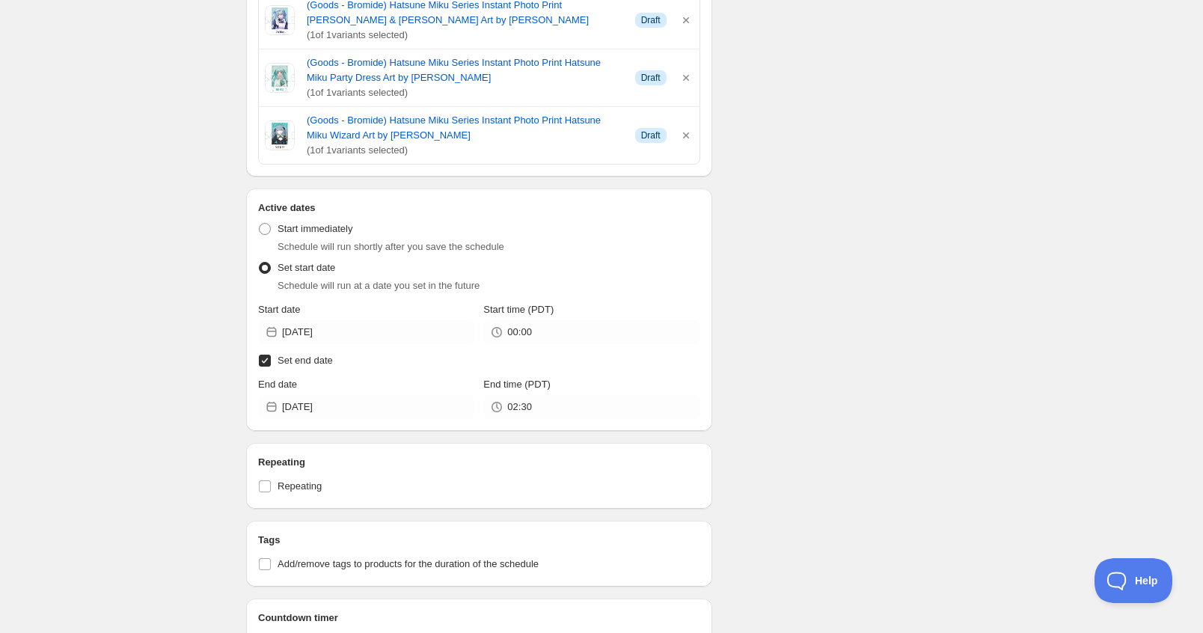
click at [301, 365] on span "Set end date" at bounding box center [305, 360] width 55 height 11
click at [271, 365] on input "Set end date" at bounding box center [265, 361] width 12 height 12
checkbox input "false"
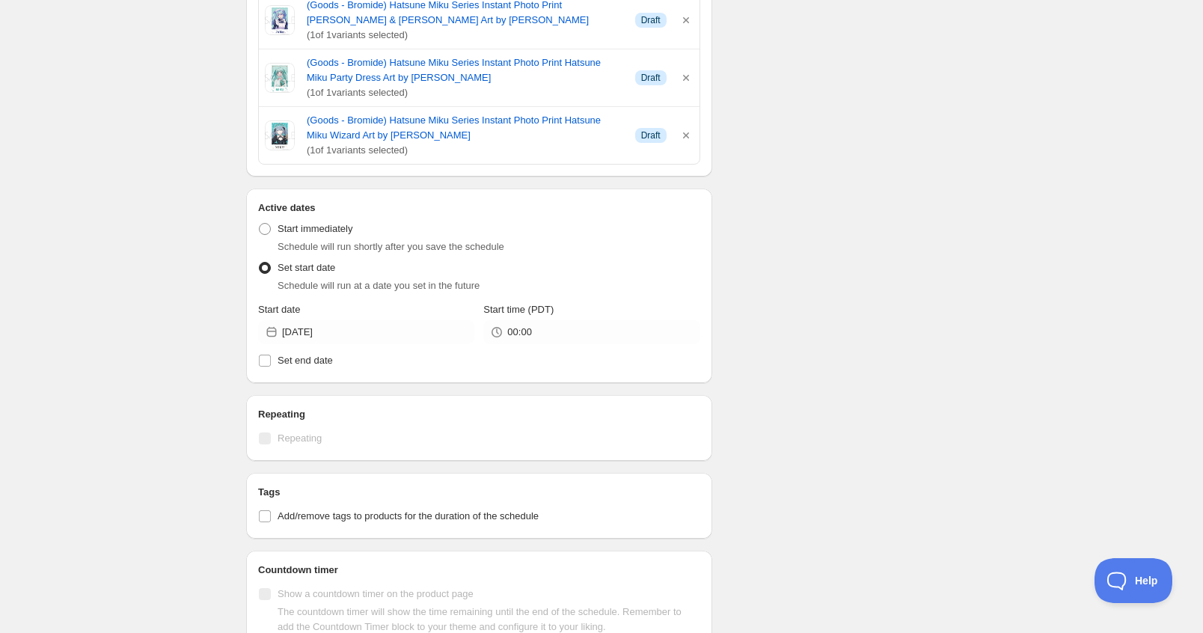
click at [871, 386] on div "Schedule name Hatsune Miku Birthday Your customers won't see this Action Action…" at bounding box center [595, 125] width 723 height 1509
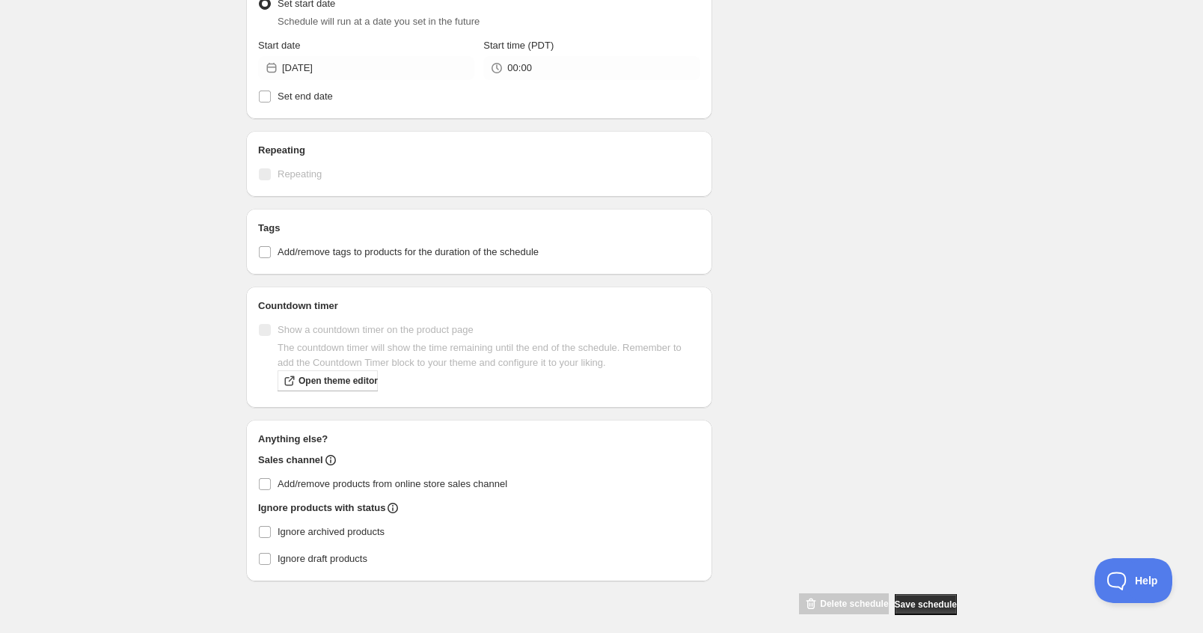
scroll to position [949, 0]
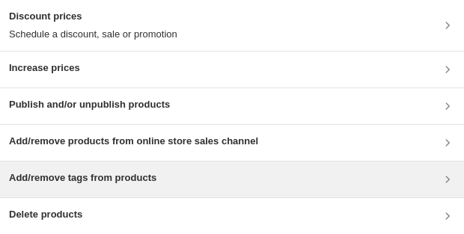
click at [132, 47] on h3 "Add/remove tags from products" at bounding box center [82, 178] width 147 height 15
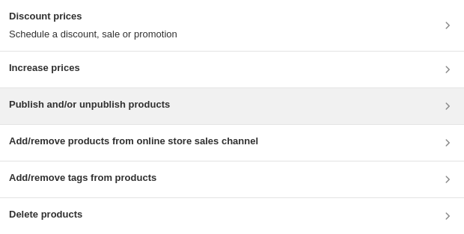
click at [185, 47] on div "Publish and/or unpublish products" at bounding box center [232, 106] width 446 height 18
